Goal: Task Accomplishment & Management: Complete application form

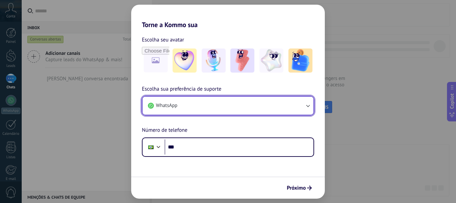
click at [220, 109] on button "WhatsApp" at bounding box center [227, 105] width 171 height 18
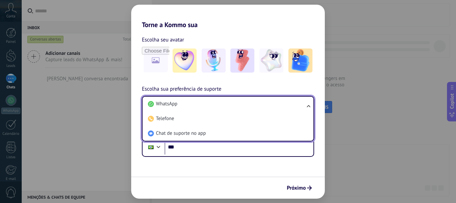
click at [220, 109] on li "WhatsApp" at bounding box center [226, 103] width 163 height 15
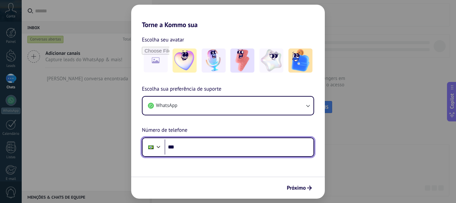
click at [197, 151] on input "***" at bounding box center [238, 146] width 149 height 15
type input "**********"
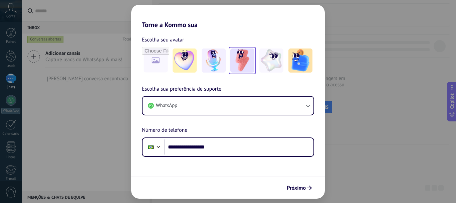
click at [237, 63] on img at bounding box center [242, 60] width 24 height 24
click at [277, 55] on img at bounding box center [271, 60] width 24 height 24
click at [249, 54] on img at bounding box center [242, 60] width 24 height 24
click at [296, 185] on span "Próximo" at bounding box center [296, 187] width 19 height 5
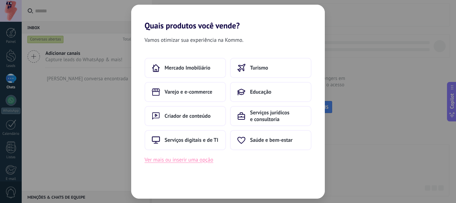
click at [201, 162] on button "Ver mais ou inserir uma opção" at bounding box center [178, 159] width 69 height 9
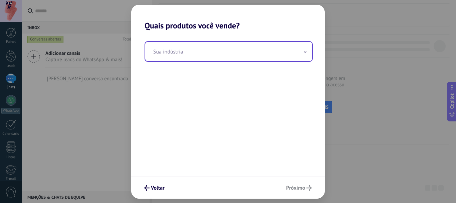
click at [208, 57] on input "text" at bounding box center [228, 51] width 167 height 19
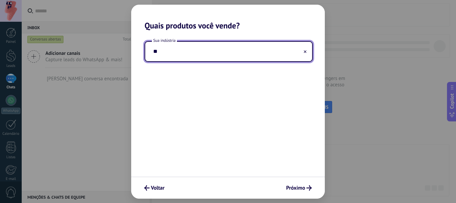
type input "*"
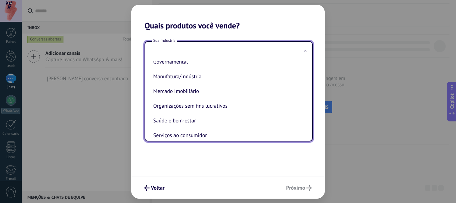
scroll to position [100, 0]
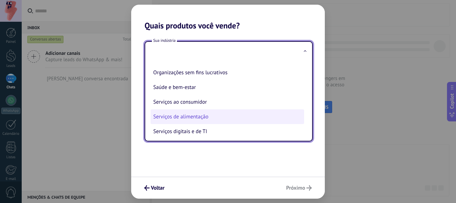
click at [228, 113] on li "Serviços de alimentação" at bounding box center [226, 116] width 153 height 15
type input "**********"
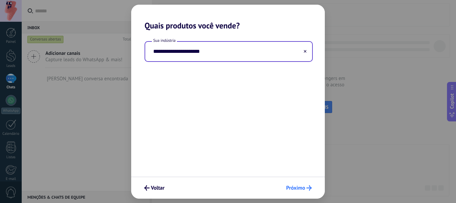
click at [291, 185] on span "Próximo" at bounding box center [295, 187] width 19 height 5
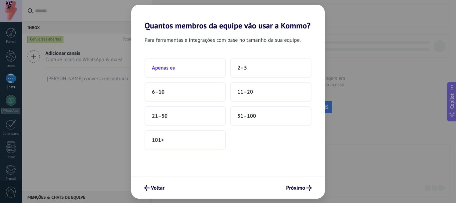
click at [190, 74] on button "Apenas eu" at bounding box center [184, 68] width 81 height 20
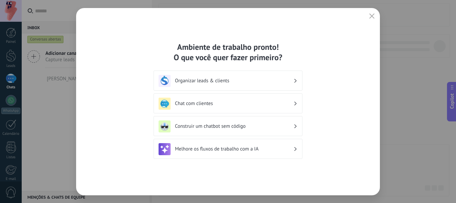
click at [225, 78] on h3 "Organizar leads & clients" at bounding box center [234, 80] width 118 height 6
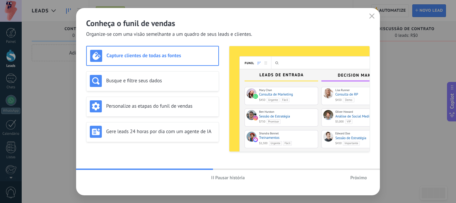
click at [355, 177] on span "Próximo" at bounding box center [358, 177] width 17 height 5
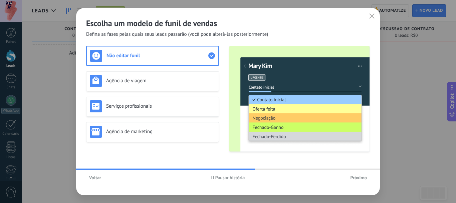
click at [352, 175] on span "Próximo" at bounding box center [358, 177] width 17 height 5
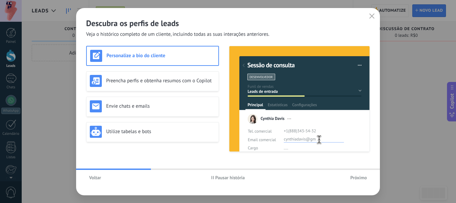
click at [352, 178] on span "Próximo" at bounding box center [358, 177] width 17 height 5
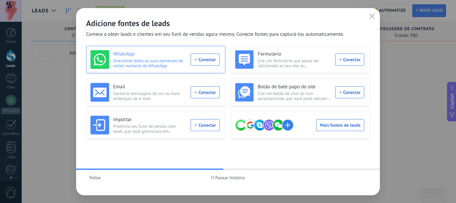
click at [211, 59] on div "WhatsApp Sincronize todas as suas conversas de vários números do WhatsApp Conec…" at bounding box center [154, 59] width 129 height 19
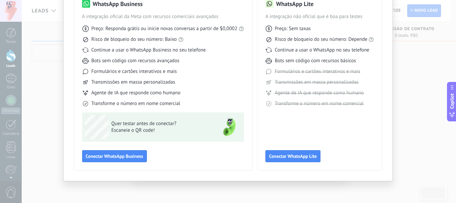
scroll to position [26, 0]
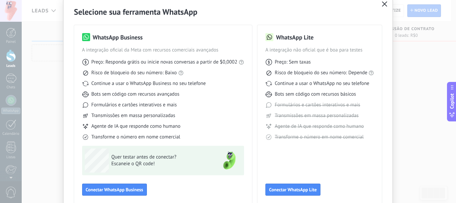
click at [384, 4] on use "button" at bounding box center [384, 3] width 5 height 5
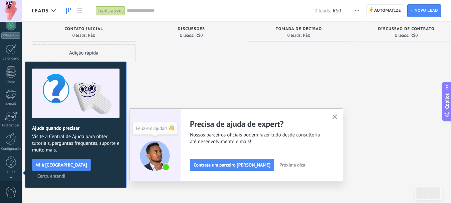
scroll to position [0, 0]
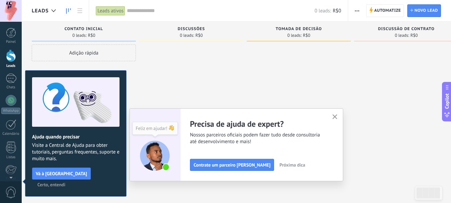
click at [337, 114] on icon "button" at bounding box center [334, 116] width 5 height 5
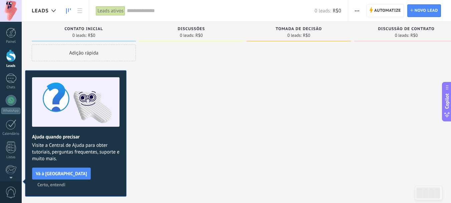
click at [65, 182] on span "Certo, entendi" at bounding box center [51, 184] width 28 height 5
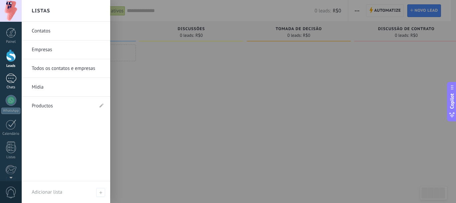
click at [12, 80] on div at bounding box center [11, 78] width 11 height 10
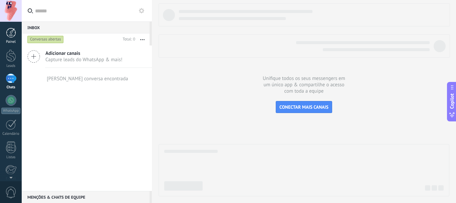
click at [14, 33] on div at bounding box center [11, 33] width 10 height 10
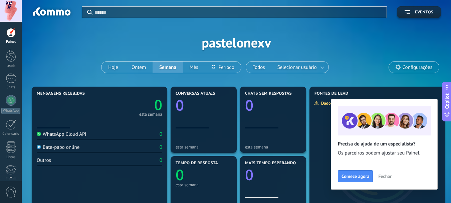
click at [406, 77] on div "Aplicar Eventos pastelonexv Hoje Ontem Semana Mês Todos Selecionar usuário Conf…" at bounding box center [236, 42] width 409 height 85
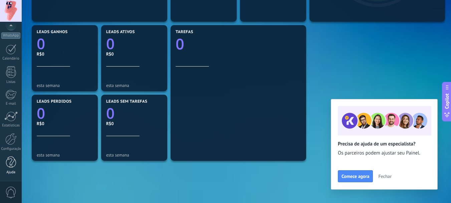
scroll to position [250, 0]
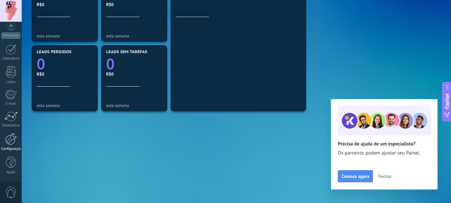
click at [16, 135] on div at bounding box center [10, 139] width 11 height 12
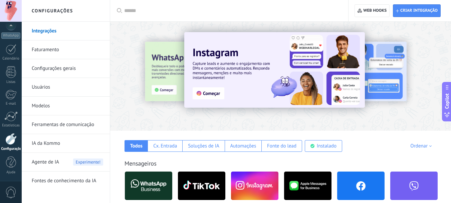
click at [52, 157] on span "Agente de IA" at bounding box center [45, 161] width 27 height 19
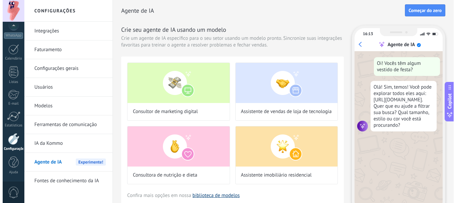
scroll to position [33, 0]
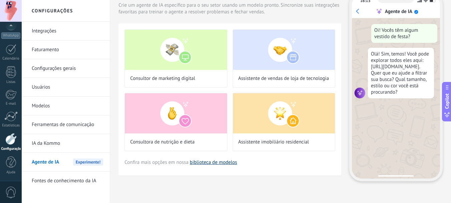
click at [224, 161] on link "biblioteca de modelos" at bounding box center [213, 162] width 47 height 6
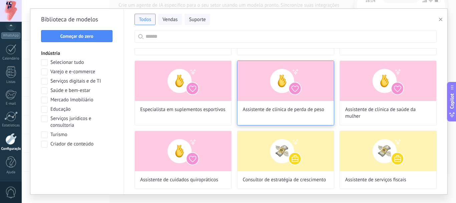
scroll to position [0, 0]
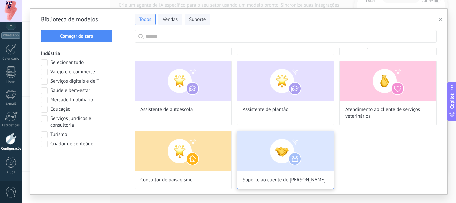
click at [307, 143] on img at bounding box center [285, 151] width 96 height 40
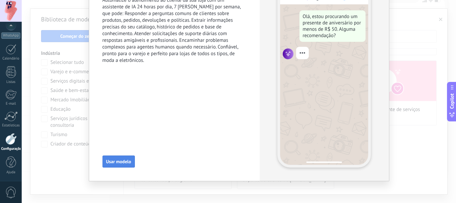
click at [123, 162] on span "Usar modelo" at bounding box center [118, 161] width 25 height 5
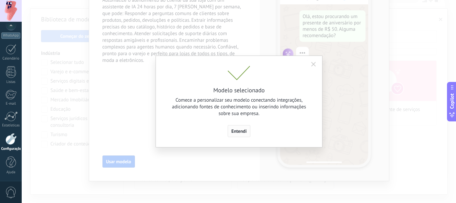
click at [236, 131] on span "Entendi" at bounding box center [238, 130] width 15 height 5
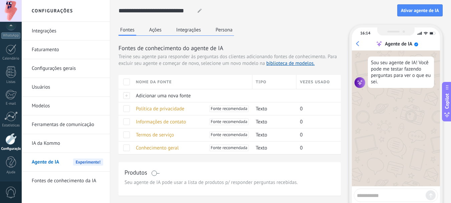
click at [187, 30] on button "Integrações" at bounding box center [189, 30] width 28 height 10
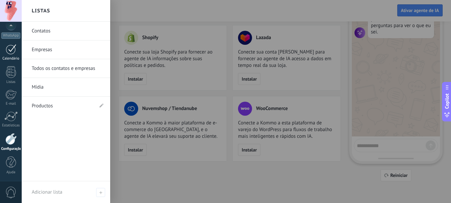
click at [10, 56] on link "Calendário" at bounding box center [11, 52] width 22 height 17
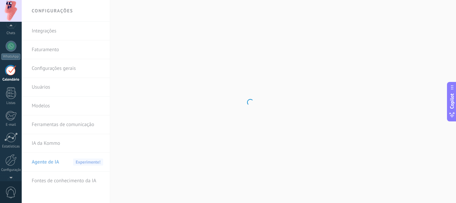
click at [10, 27] on div at bounding box center [11, 27] width 22 height 10
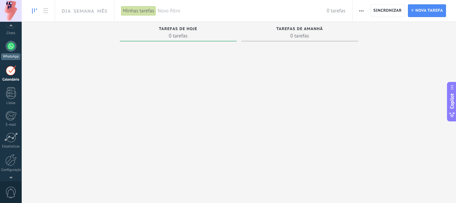
click at [11, 47] on div at bounding box center [11, 46] width 11 height 11
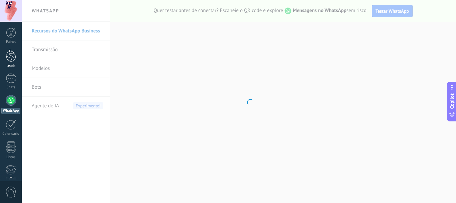
click at [11, 61] on div at bounding box center [11, 55] width 10 height 12
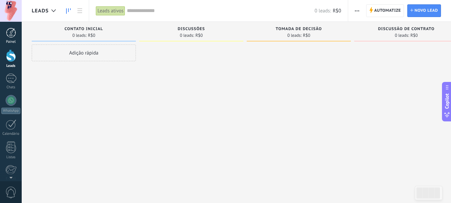
click at [7, 32] on div at bounding box center [11, 33] width 10 height 10
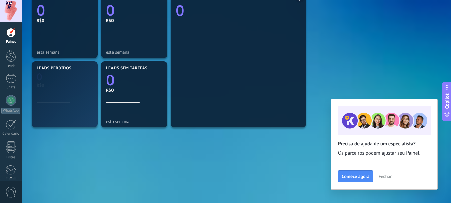
scroll to position [250, 0]
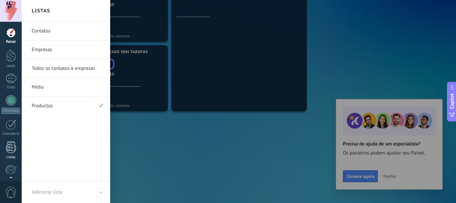
click at [7, 146] on div at bounding box center [11, 147] width 10 height 12
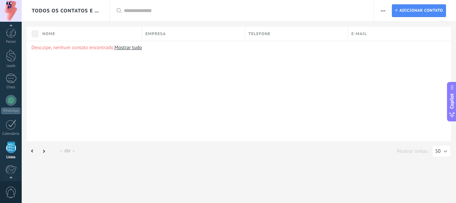
scroll to position [41, 0]
